Goal: Navigation & Orientation: Understand site structure

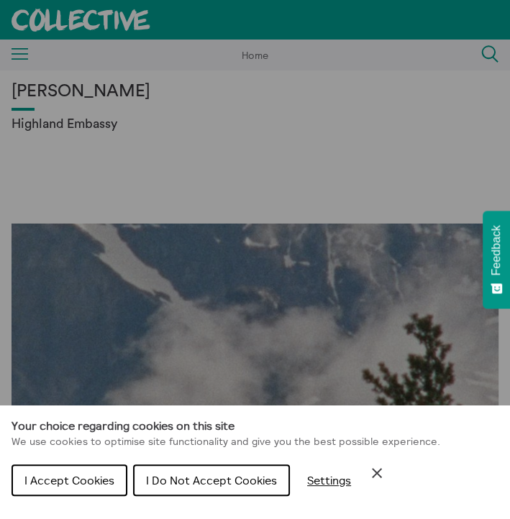
click at [185, 486] on span "I Do Not Accept Cookies" at bounding box center [211, 480] width 131 height 14
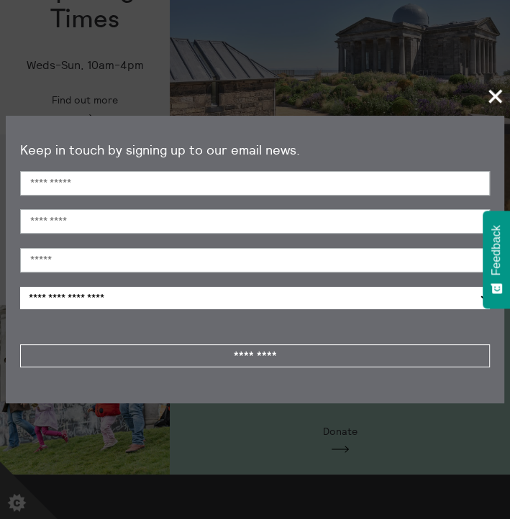
scroll to position [1637, 0]
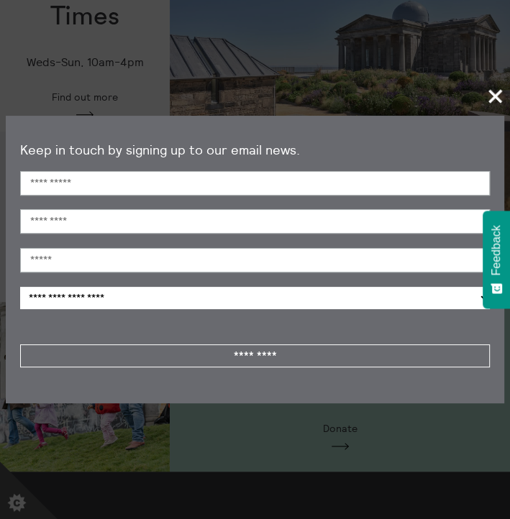
click at [498, 98] on span "+" at bounding box center [495, 96] width 42 height 42
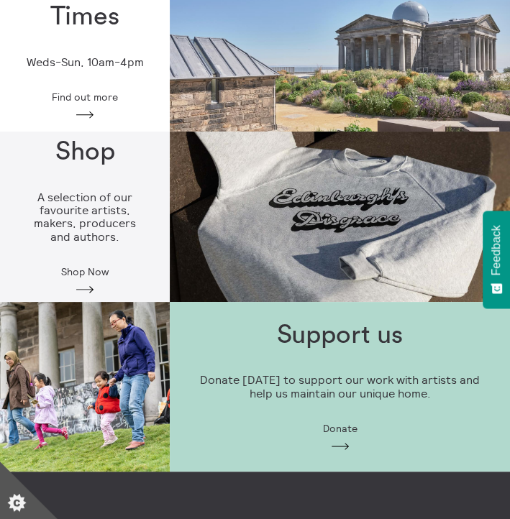
scroll to position [2327, 0]
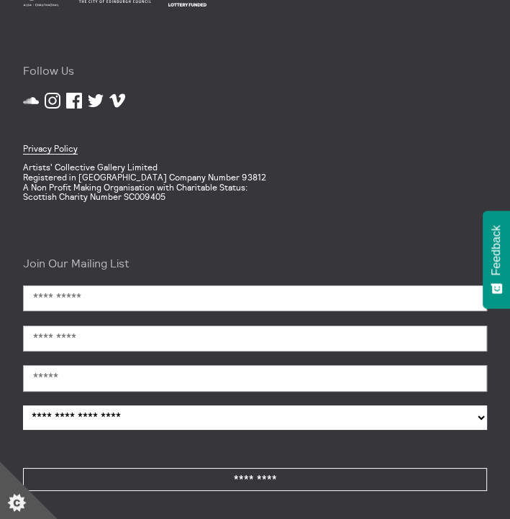
click at [293, 160] on div "Privacy Policy Artists' Collective Gallery Limited Registered in Scotland Compa…" at bounding box center [255, 156] width 464 height 91
click at [308, 235] on div "**********" at bounding box center [255, 378] width 510 height 288
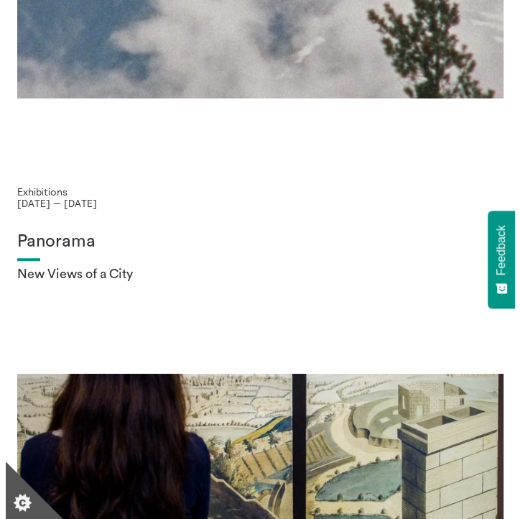
scroll to position [0, 0]
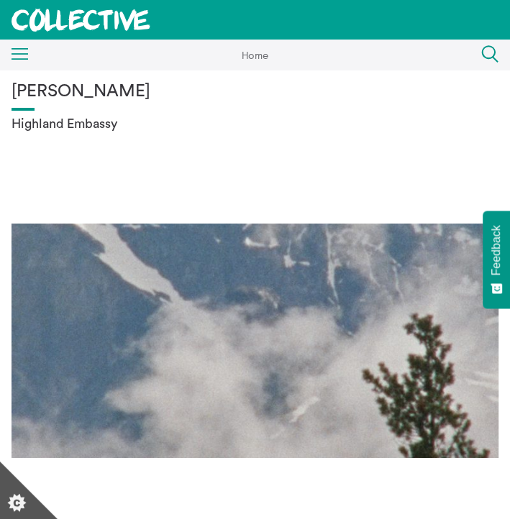
click at [24, 54] on rect at bounding box center [20, 53] width 17 height 1
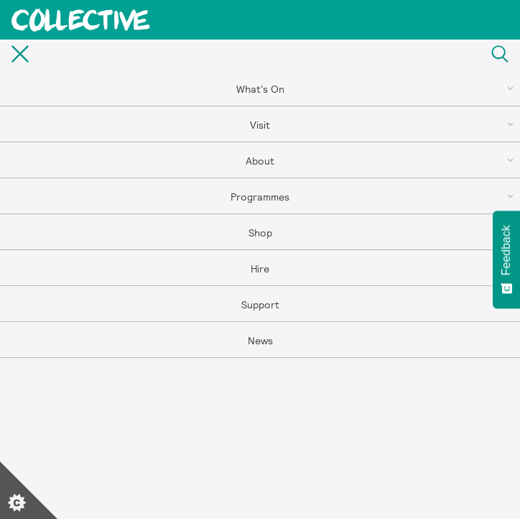
click at [265, 153] on link "About" at bounding box center [260, 160] width 520 height 36
click at [261, 152] on link "About Us" at bounding box center [260, 160] width 520 height 36
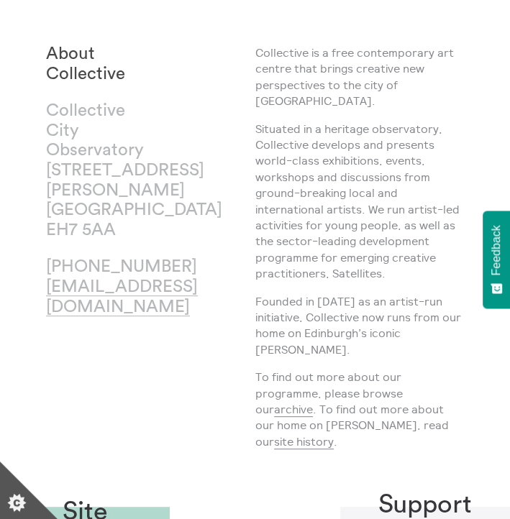
scroll to position [70, 0]
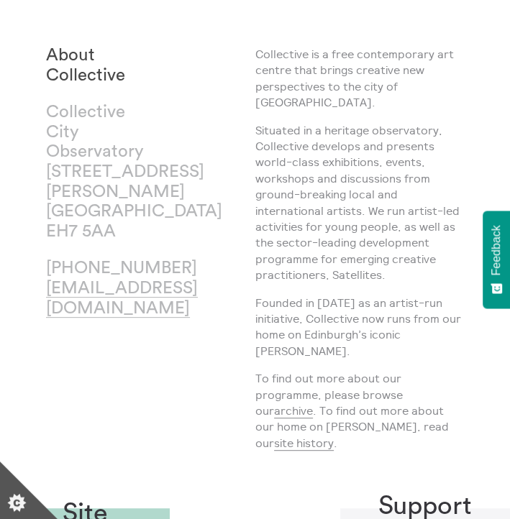
click at [281, 295] on p "Founded in 1984 as an artist-run initiative, Collective now runs from our home …" at bounding box center [359, 327] width 209 height 65
drag, startPoint x: 281, startPoint y: 290, endPoint x: 252, endPoint y: 311, distance: 35.5
click at [252, 311] on div "About Collective Collective City Observatory 38 Calton Hill Edinburgh EH7 5AA +…" at bounding box center [150, 254] width 209 height 416
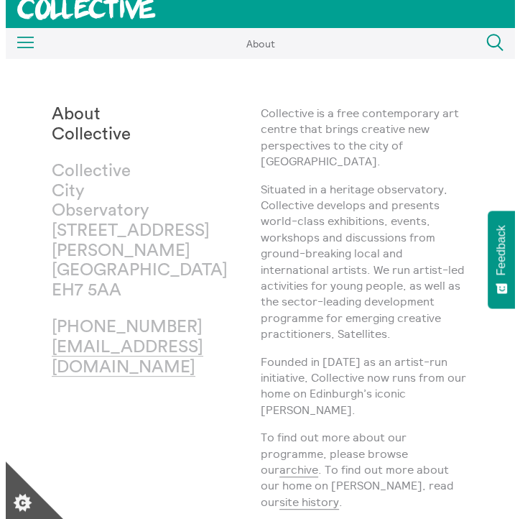
scroll to position [10, 0]
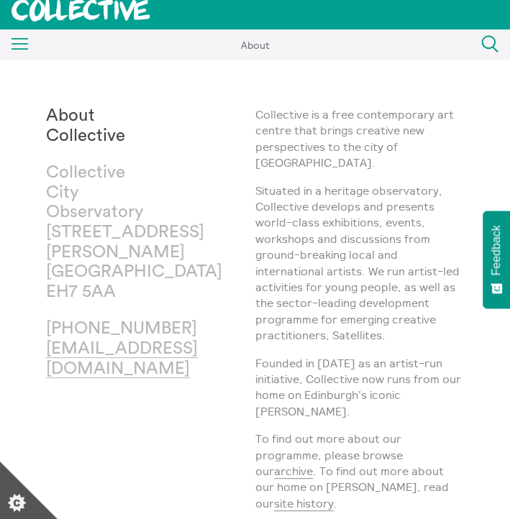
click at [265, 242] on p "Situated in a heritage observatory, Collective develops and presents world-clas…" at bounding box center [359, 263] width 209 height 161
click at [12, 38] on rect at bounding box center [20, 38] width 17 height 1
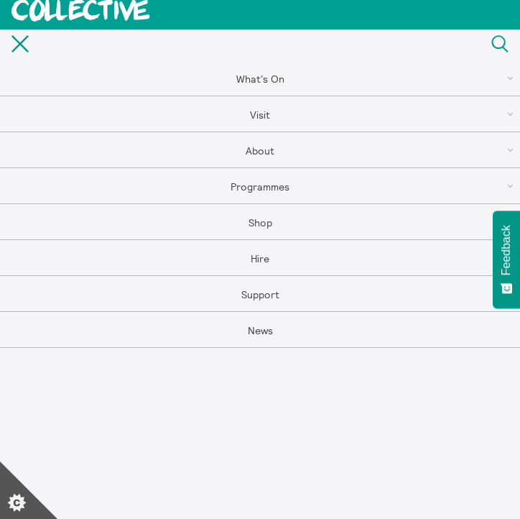
click at [265, 107] on link "Visit" at bounding box center [260, 114] width 520 height 36
click at [265, 114] on link "Visit" at bounding box center [260, 114] width 520 height 36
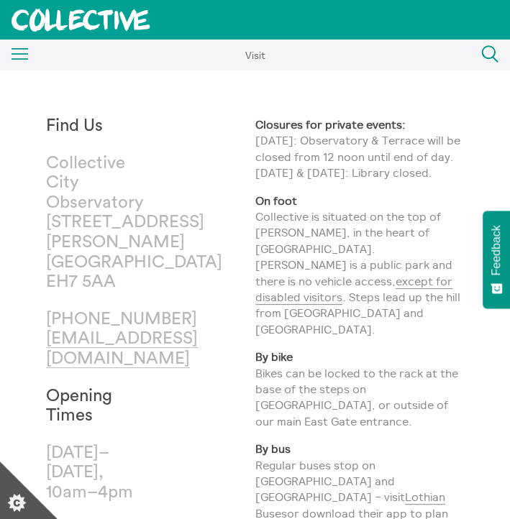
click at [23, 61] on div "Menu Close" at bounding box center [14, 55] width 29 height 26
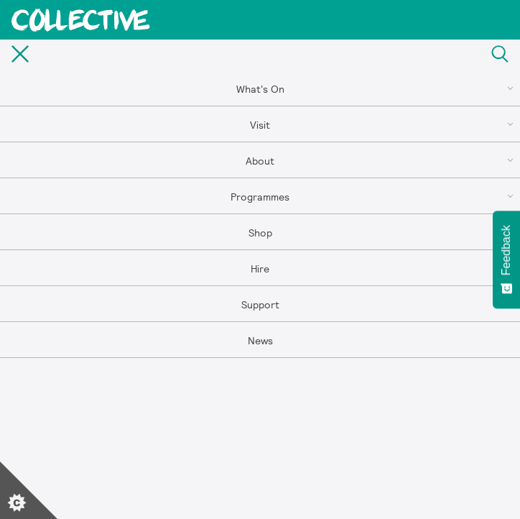
click at [266, 91] on link "What's On" at bounding box center [260, 88] width 520 height 36
click at [12, 65] on div "Menu Close" at bounding box center [14, 55] width 29 height 31
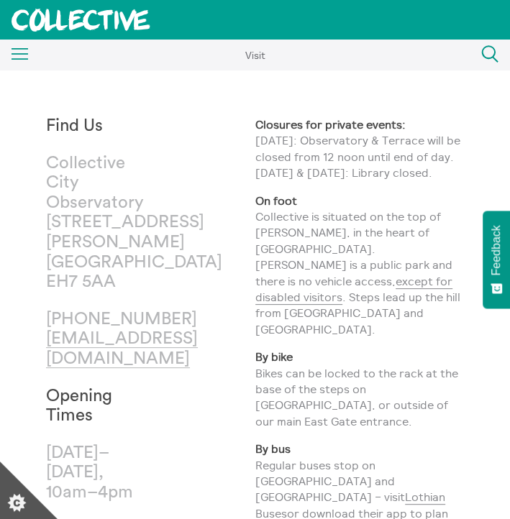
click at [20, 61] on div "Menu Close" at bounding box center [14, 55] width 29 height 26
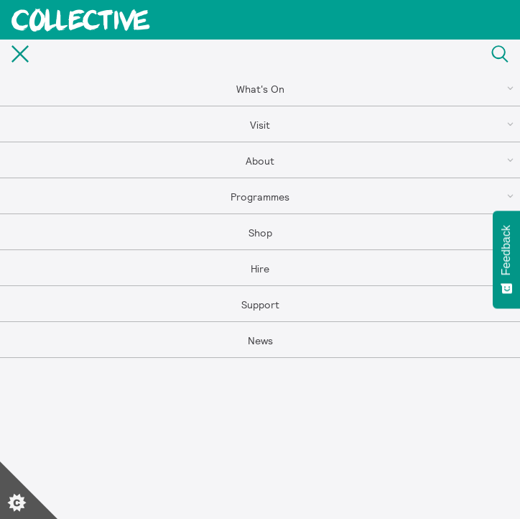
click at [298, 127] on link "Visit" at bounding box center [260, 124] width 520 height 36
click at [27, 65] on div "Menu Close" at bounding box center [14, 55] width 29 height 31
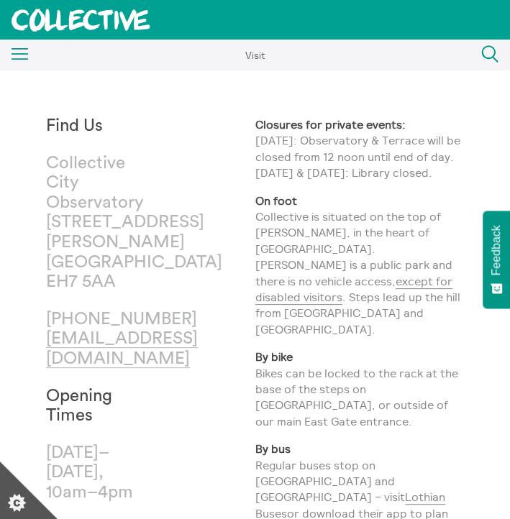
click at [17, 57] on icon "Menu" at bounding box center [20, 54] width 17 height 12
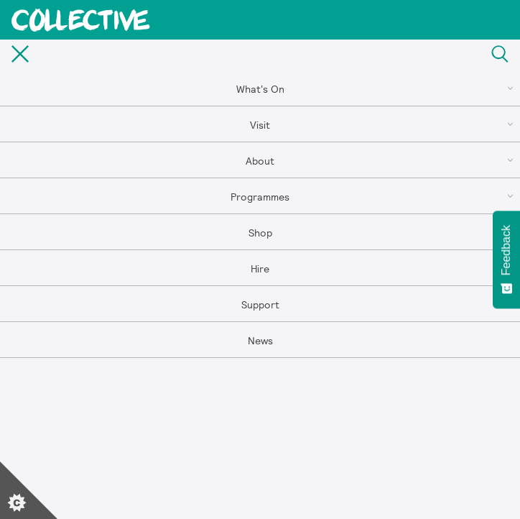
click at [295, 163] on link "About" at bounding box center [260, 160] width 520 height 36
click at [257, 159] on link "About Us" at bounding box center [260, 160] width 520 height 36
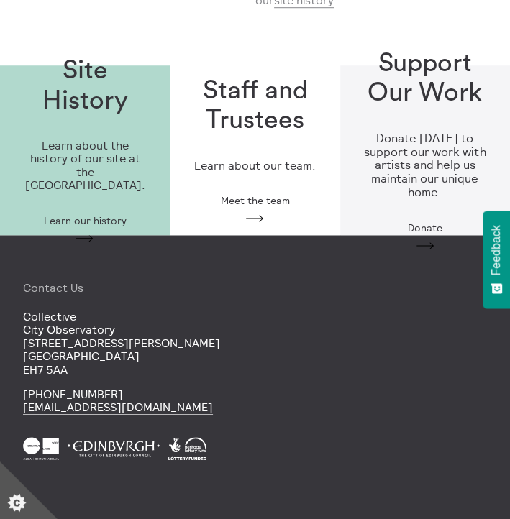
scroll to position [514, 0]
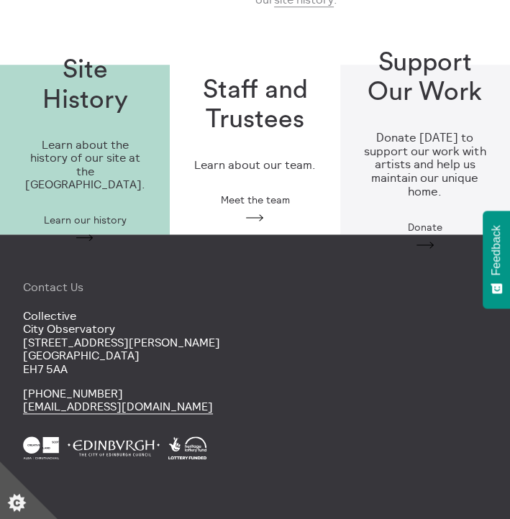
click at [175, 309] on p "Collective City Observatory 38 Calton Hill Edinburgh EH7 5AA" at bounding box center [255, 342] width 464 height 66
click at [290, 336] on p "Collective City Observatory 38 Calton Hill Edinburgh EH7 5AA" at bounding box center [255, 342] width 464 height 66
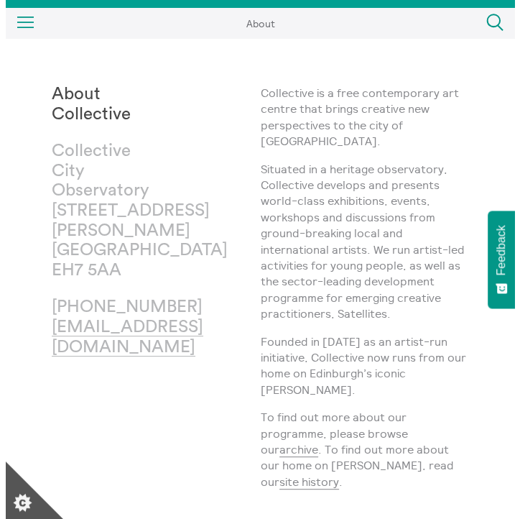
scroll to position [0, 0]
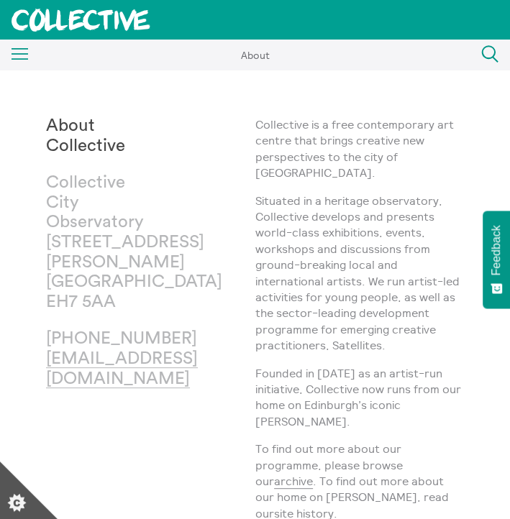
click at [14, 42] on div "Menu Close" at bounding box center [14, 55] width 29 height 26
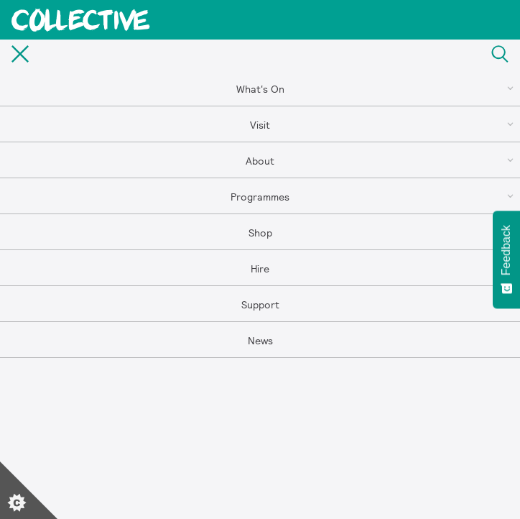
click at [265, 193] on link "Programmes" at bounding box center [260, 196] width 520 height 36
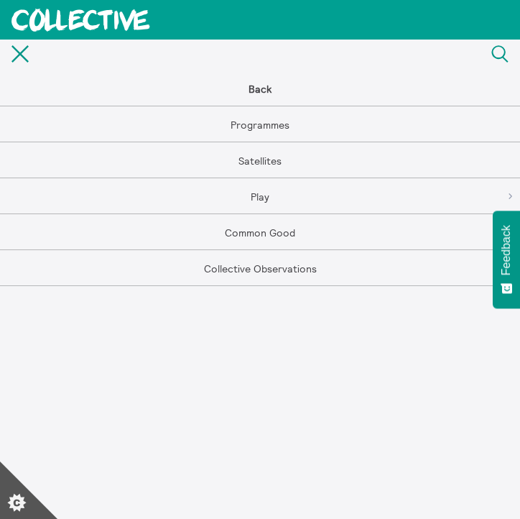
click at [6, 45] on div "Menu Close" at bounding box center [14, 55] width 29 height 31
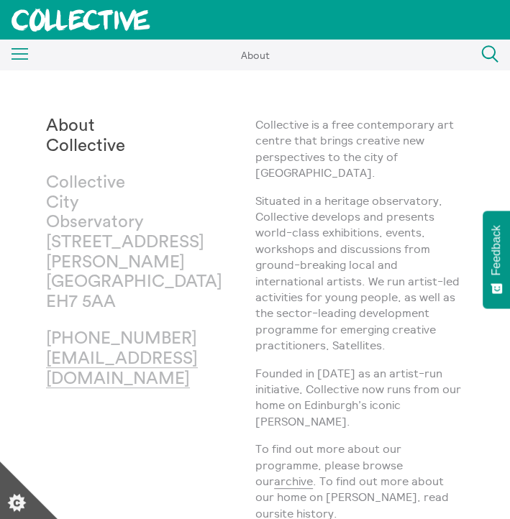
click at [35, 57] on div "Menu Close About What's On Back What's On Exhibitions Events Play Tours Back To…" at bounding box center [255, 55] width 510 height 31
click at [27, 54] on rect at bounding box center [20, 53] width 17 height 1
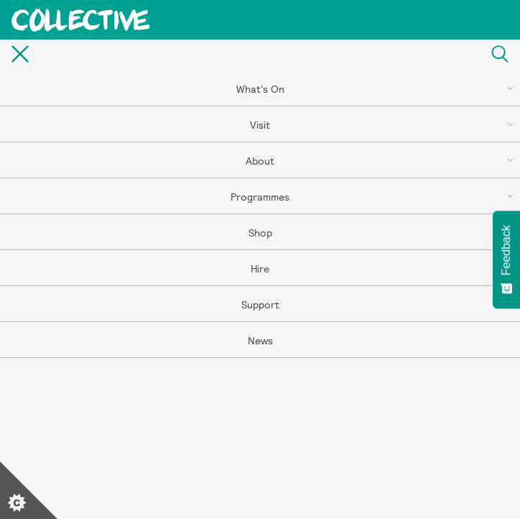
click at [99, 11] on icon at bounding box center [81, 20] width 139 height 23
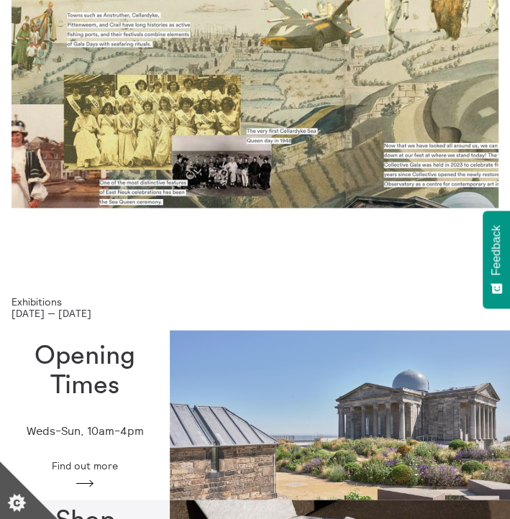
scroll to position [1269, 0]
